Goal: Task Accomplishment & Management: Manage account settings

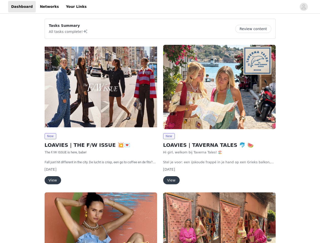
click at [160, 122] on div "New LOAVIES | TAVERNA TALES 🐬 🍉 Hi girl, welkom bij Taverna Tales! 🏖️ Stel je v…" at bounding box center [219, 116] width 119 height 148
click at [160, 7] on div at bounding box center [193, 6] width 207 height 11
click at [304, 7] on icon "avatar" at bounding box center [304, 7] width 5 height 8
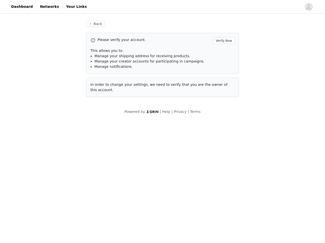
click at [255, 29] on div "Back Please verify your account. Verify Now This allows you to: Manage your shi…" at bounding box center [162, 68] width 325 height 106
click at [101, 87] on span "In order to change your settings, we need to verify that you are the owner of t…" at bounding box center [158, 87] width 137 height 9
click at [50, 136] on body "Dashboard Networks Your Links Back Please verify your account. Verify Now This …" at bounding box center [162, 121] width 325 height 243
click at [52, 181] on body "Dashboard Networks Your Links Back Please verify your account. Verify Now This …" at bounding box center [162, 121] width 325 height 243
